Goal: Information Seeking & Learning: Find specific fact

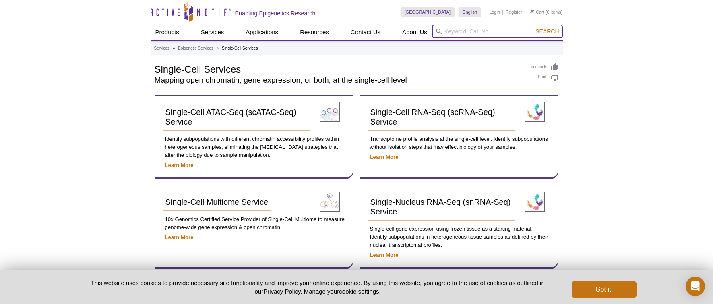
click at [456, 26] on input "search" at bounding box center [497, 32] width 131 height 14
type input "kat"
click at [533, 28] on button "Search" at bounding box center [547, 31] width 28 height 7
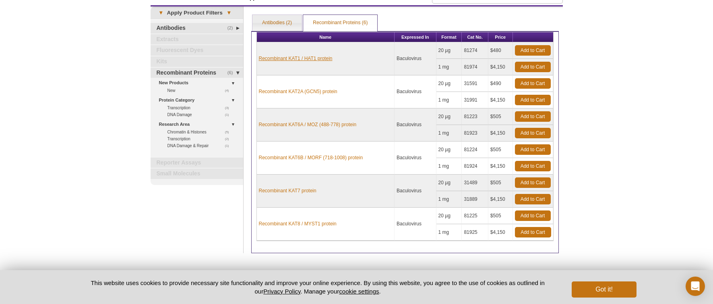
scroll to position [33, 0]
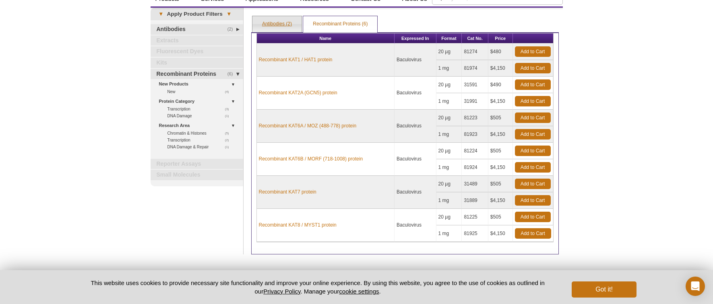
click at [275, 25] on link "Antibodies (2)" at bounding box center [277, 24] width 49 height 16
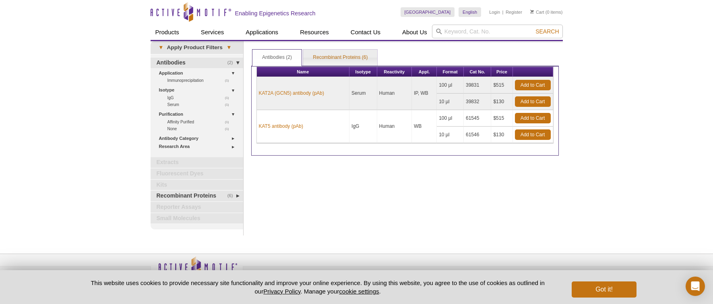
click at [284, 206] on div "Print Results Antibodies (2) Recombinant Proteins (6) Antibodies (2) Antibodies…" at bounding box center [405, 138] width 316 height 194
